Goal: Navigation & Orientation: Understand site structure

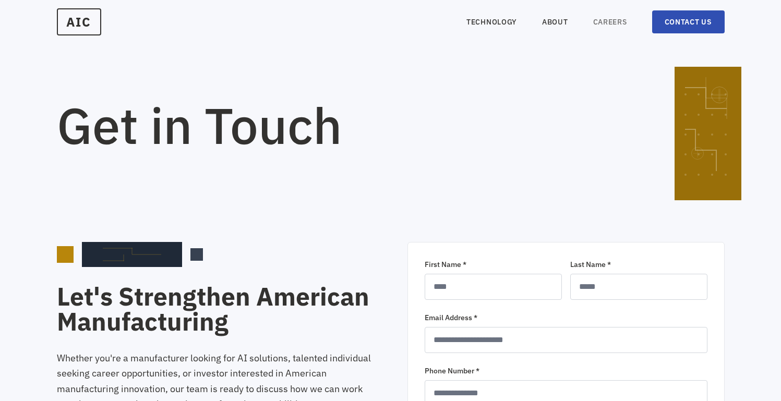
click at [616, 24] on link "CAREERS" at bounding box center [610, 22] width 34 height 10
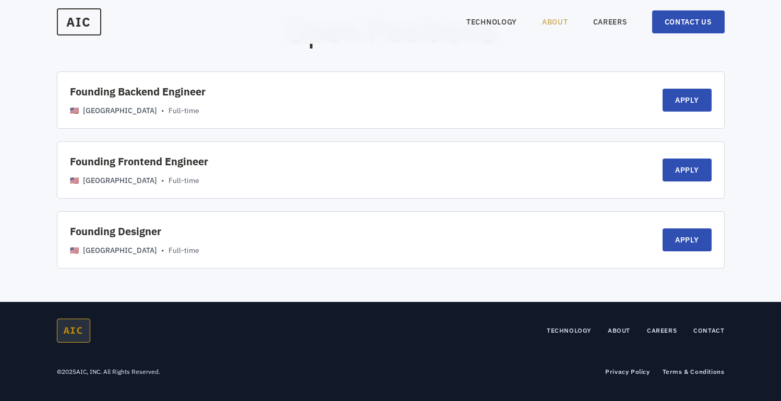
click at [559, 24] on link "ABOUT" at bounding box center [555, 22] width 26 height 10
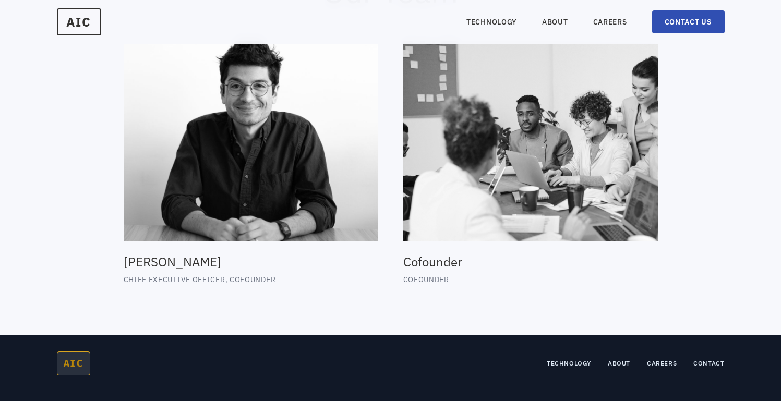
scroll to position [1027, 0]
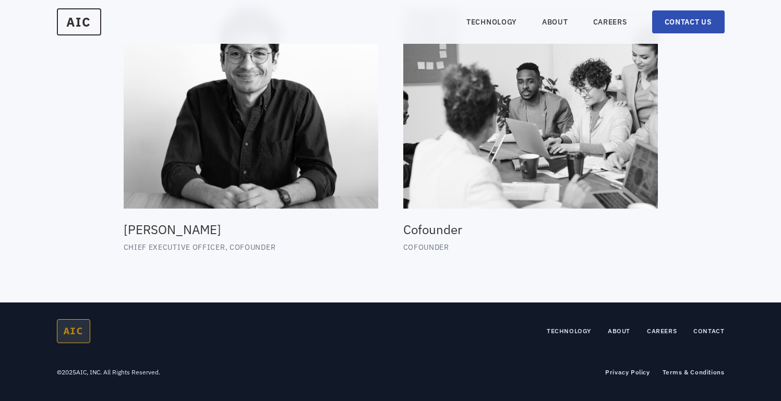
click at [555, 15] on nav "TECHNOLOGY ABOUT CAREERS CONTACT US" at bounding box center [595, 21] width 258 height 23
click at [555, 17] on link "ABOUT" at bounding box center [555, 22] width 26 height 10
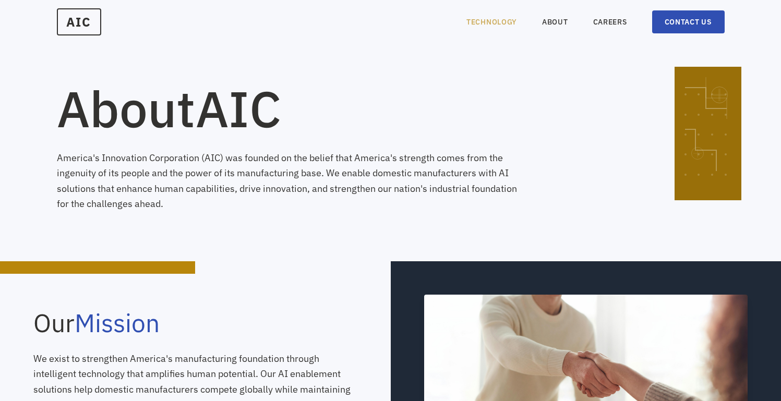
click at [506, 17] on link "TECHNOLOGY" at bounding box center [491, 22] width 51 height 10
